Goal: Information Seeking & Learning: Find specific fact

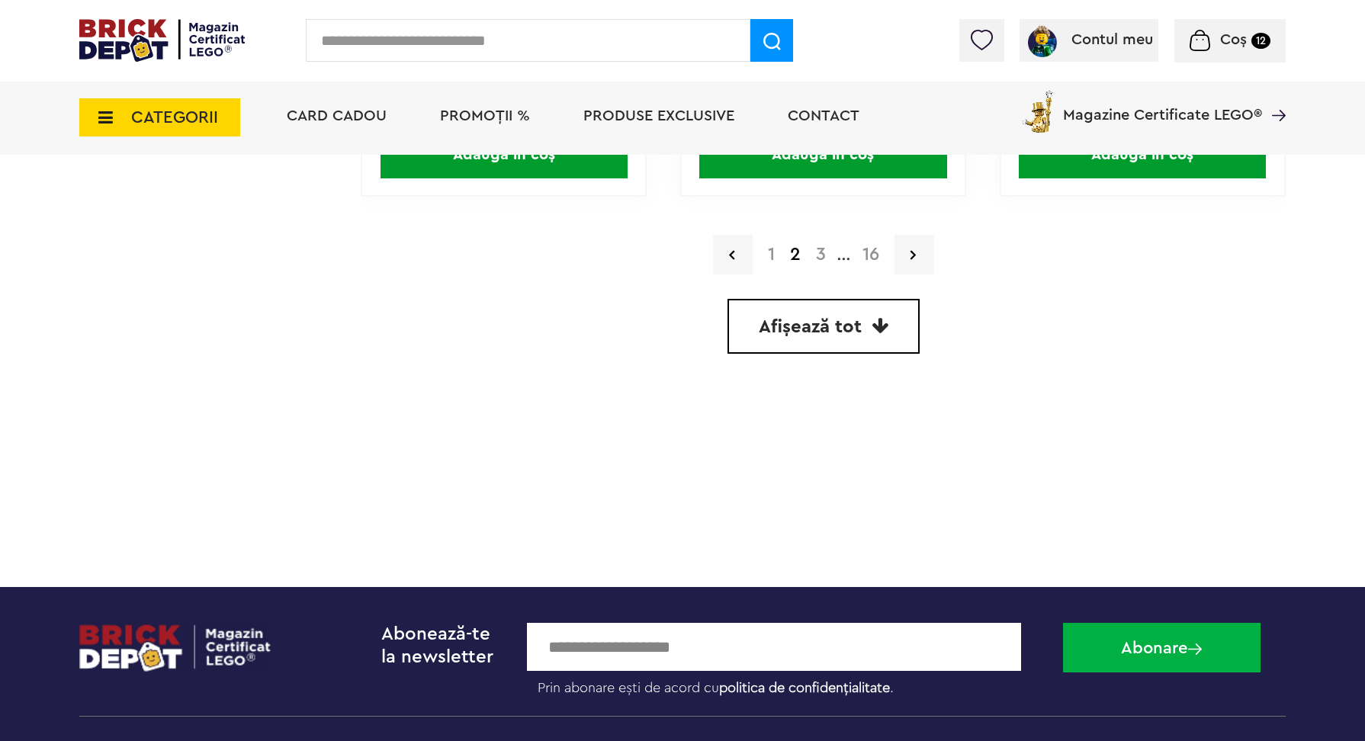
scroll to position [4577, 0]
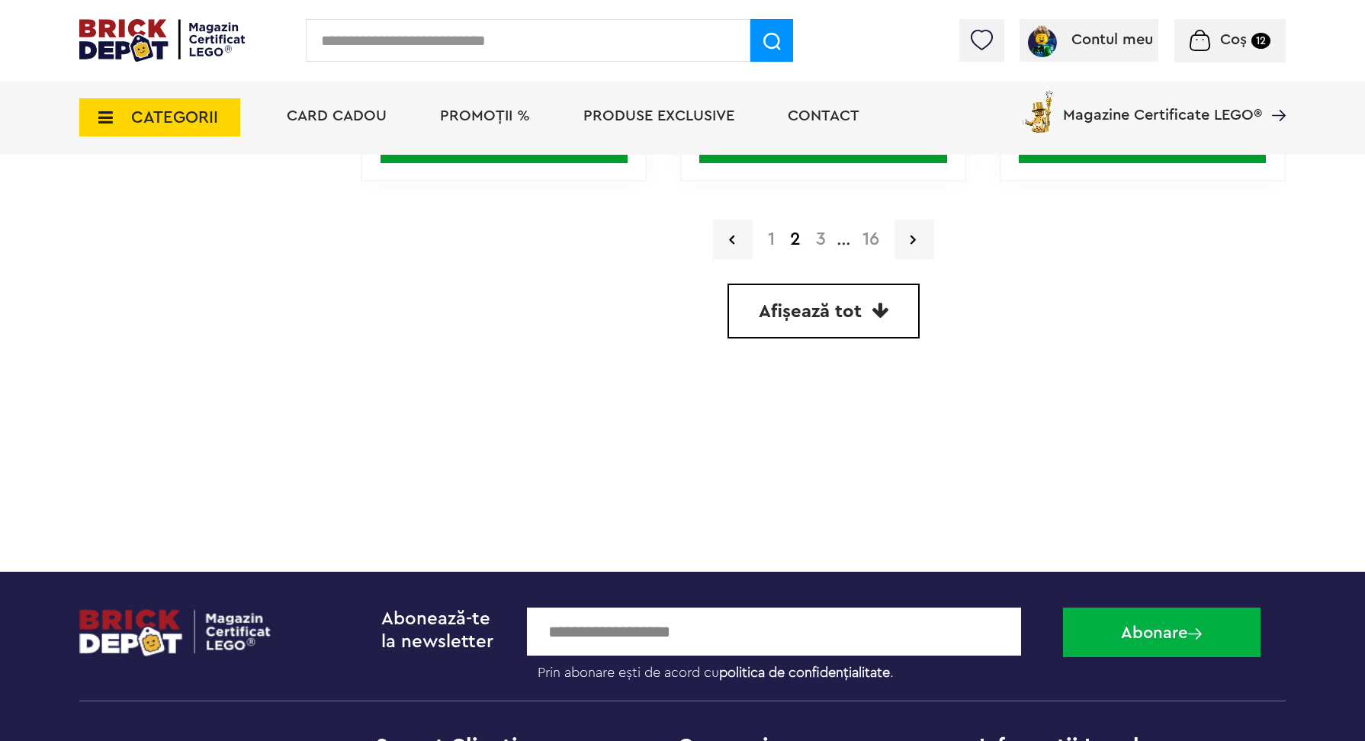
click at [826, 236] on link "3" at bounding box center [820, 239] width 25 height 18
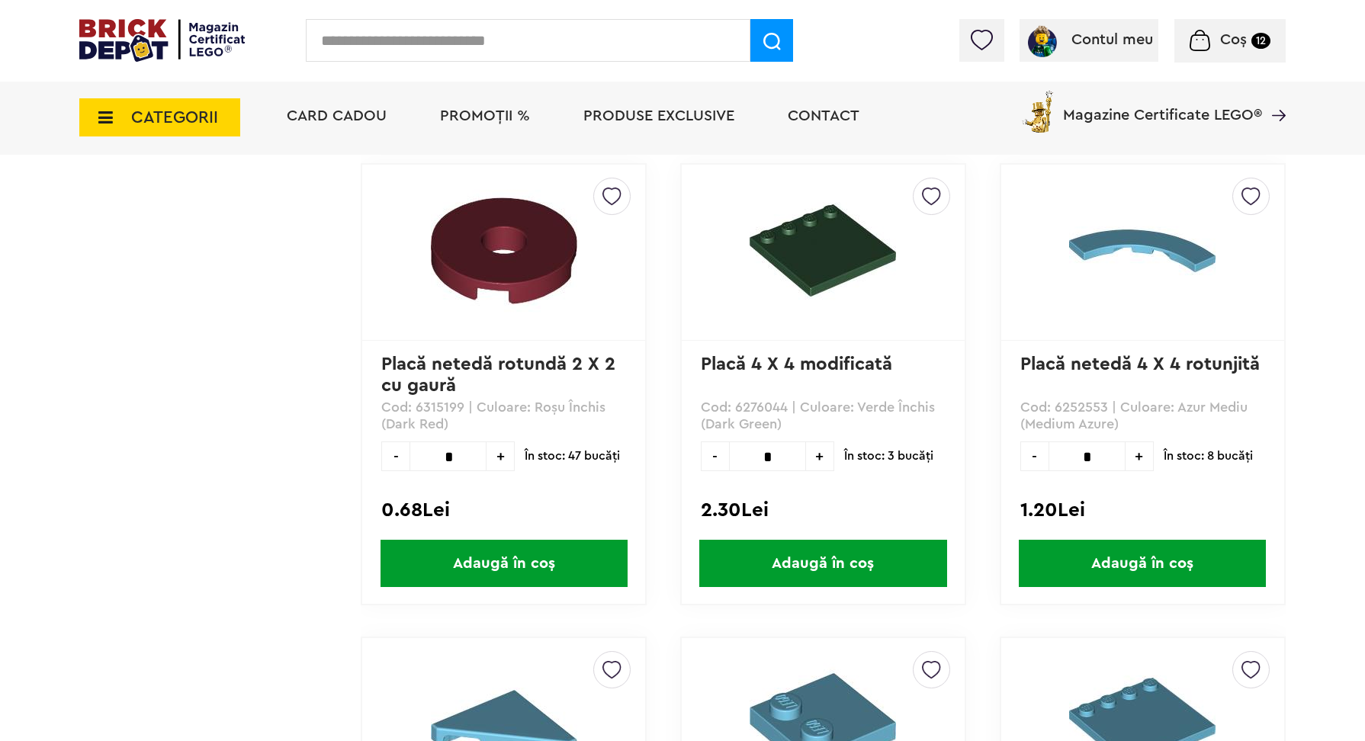
scroll to position [3213, 0]
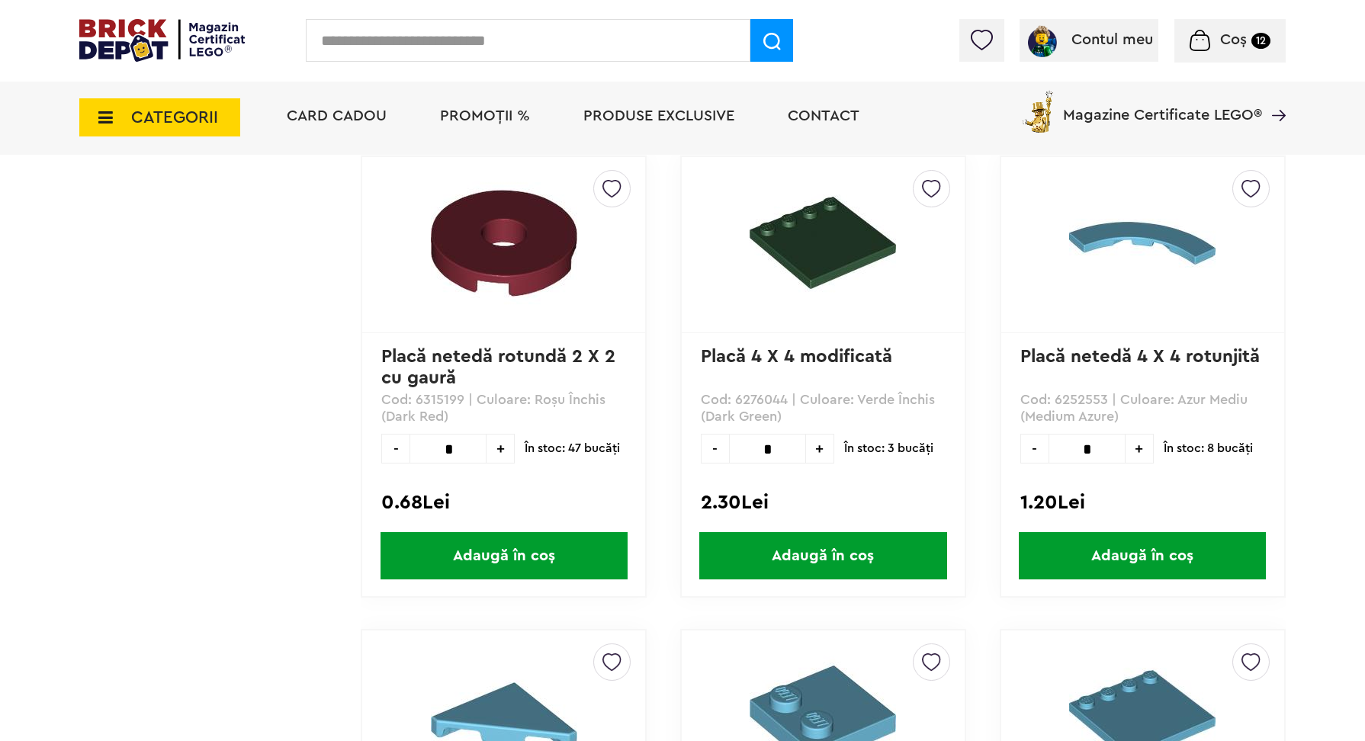
click at [522, 256] on img at bounding box center [504, 243] width 146 height 146
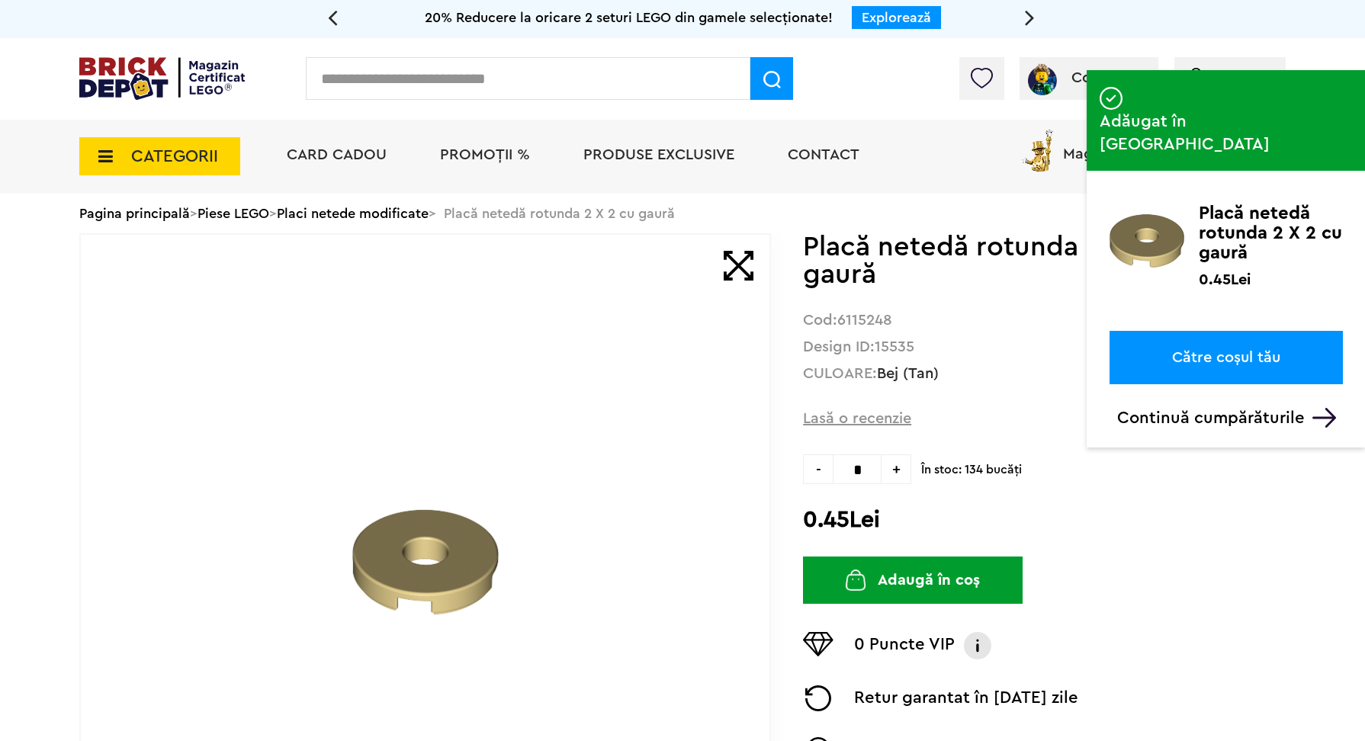
click at [866, 318] on strong "6115248" at bounding box center [864, 320] width 55 height 15
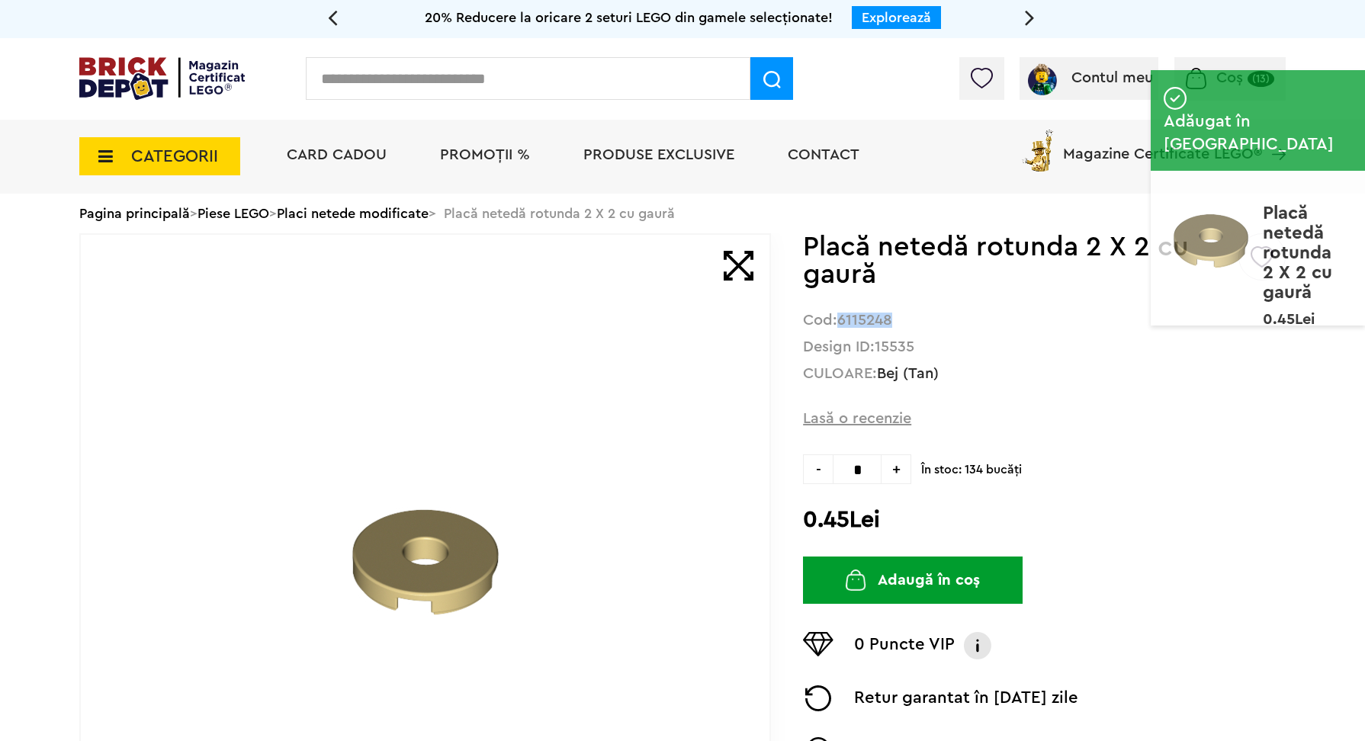
copy strong "6115248"
